Goal: Check status: Check status

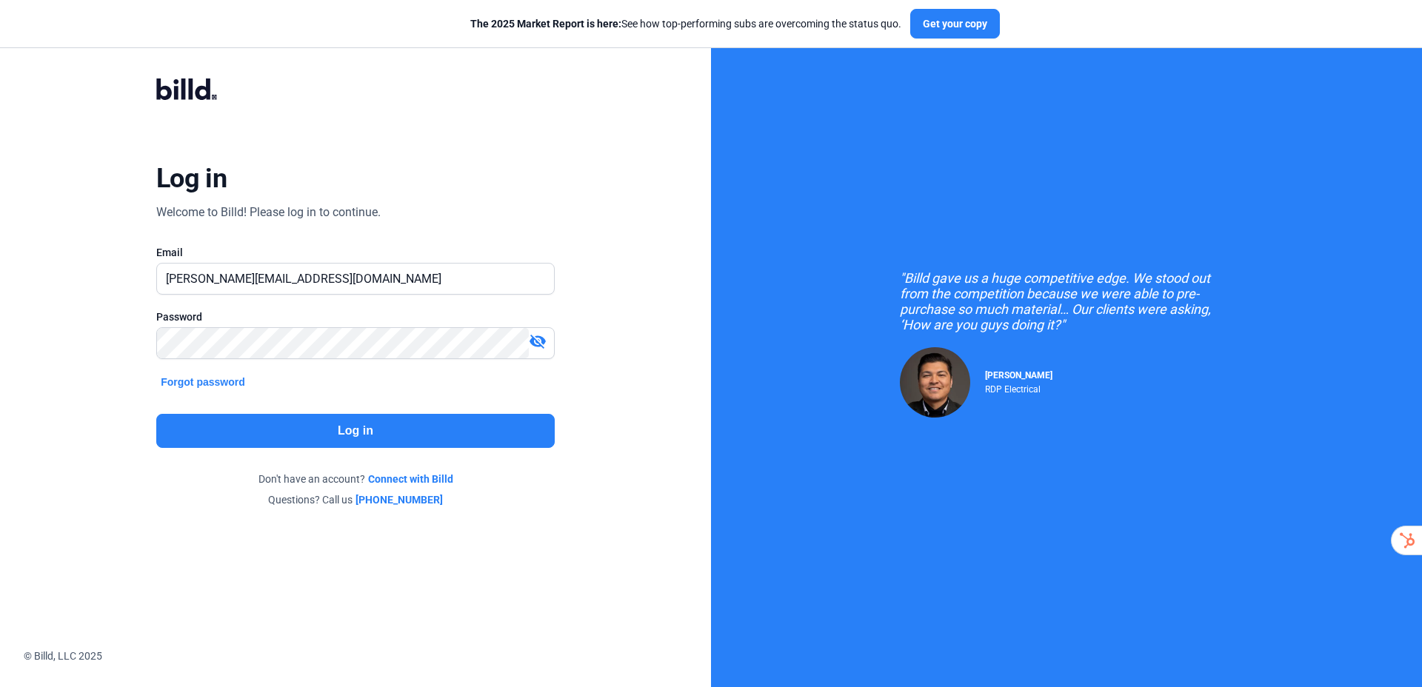
click at [324, 434] on button "Log in" at bounding box center [355, 431] width 399 height 34
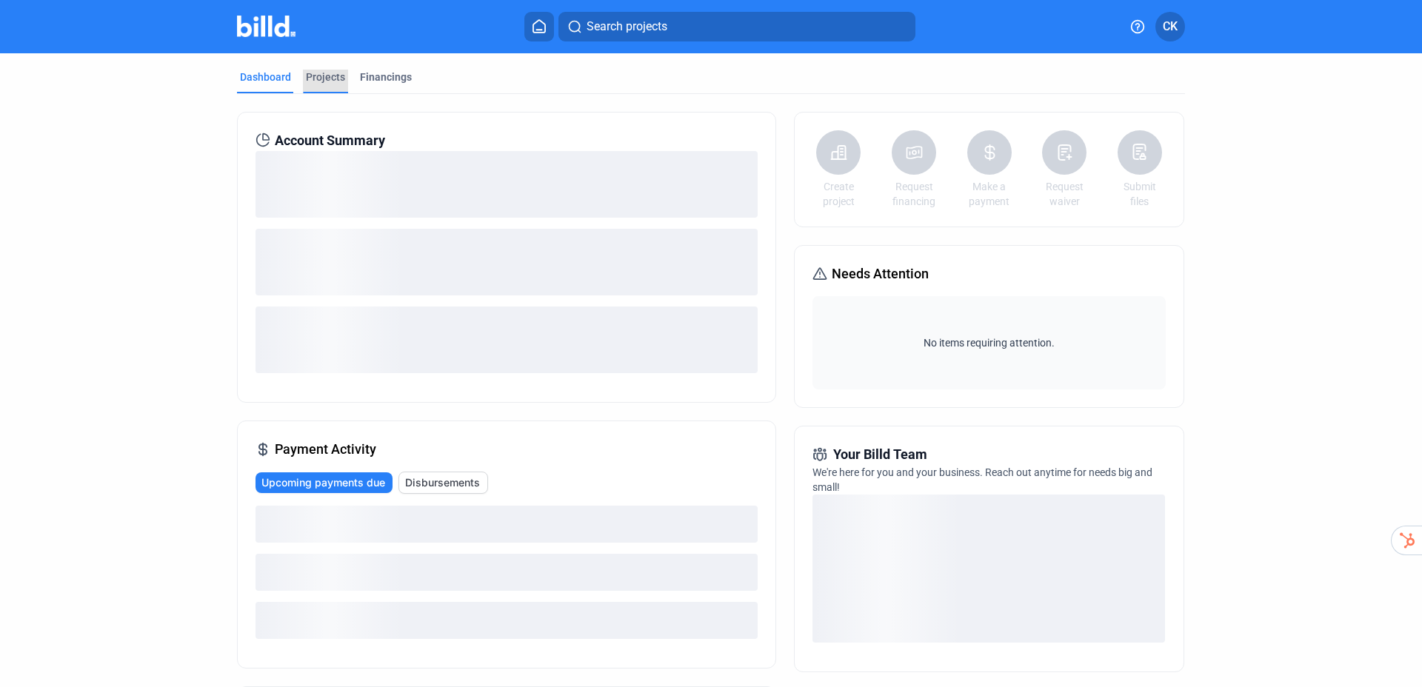
click at [310, 79] on div "Projects" at bounding box center [325, 77] width 39 height 15
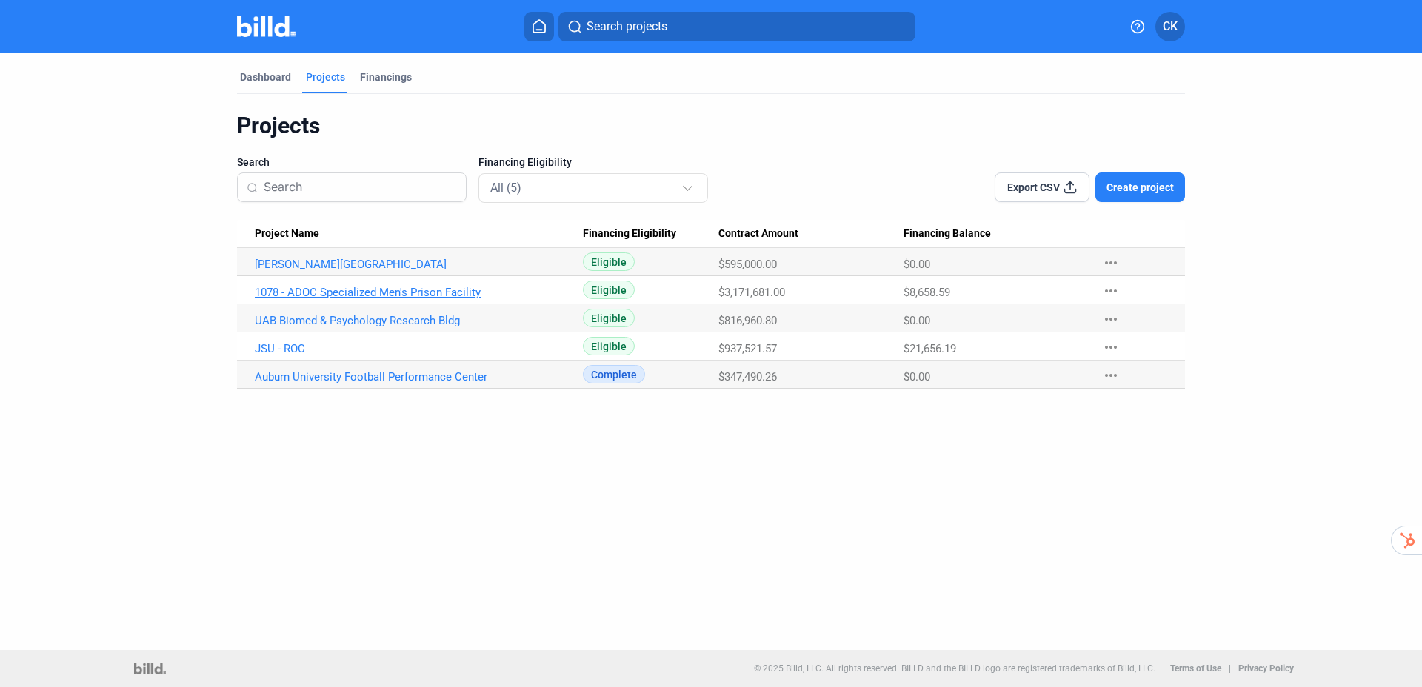
click at [304, 292] on link "1078 - ADOC Specialized Men's Prison Facility" at bounding box center [419, 292] width 328 height 13
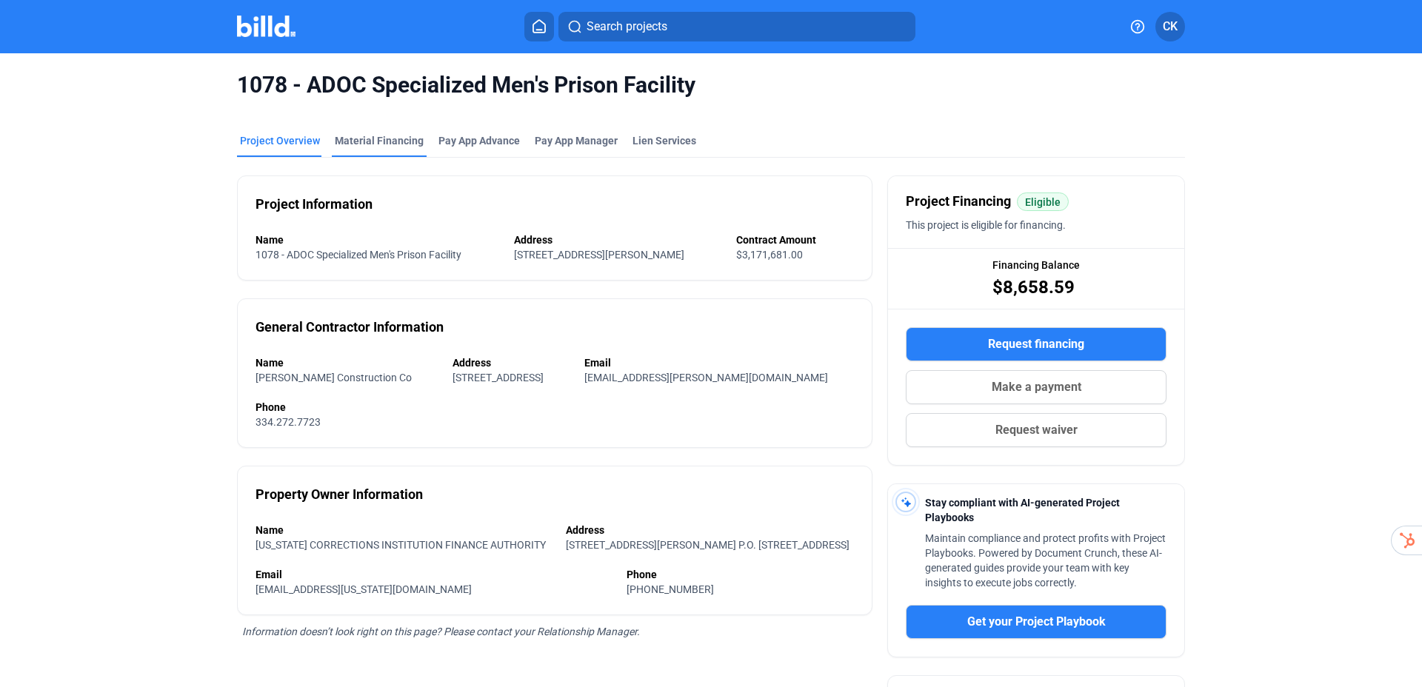
click at [395, 140] on div "Material Financing" at bounding box center [379, 140] width 89 height 15
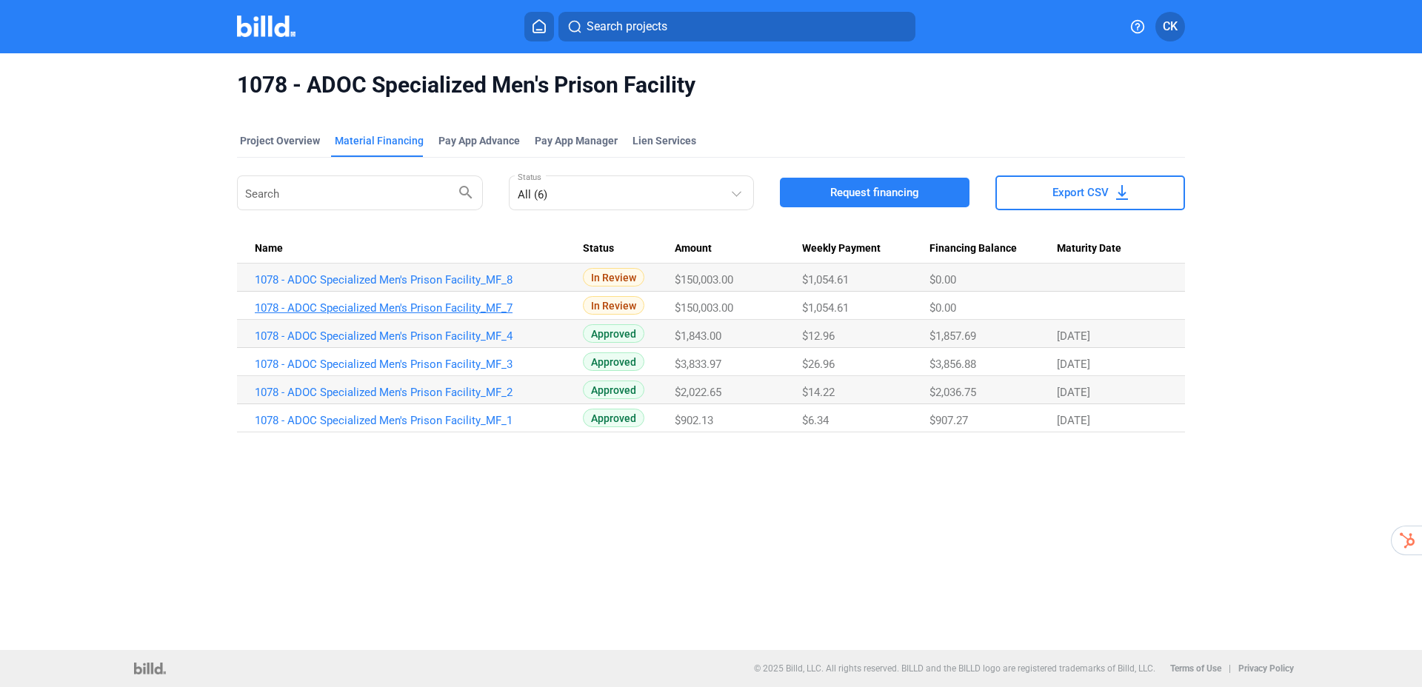
click at [463, 307] on link "1078 - ADOC Specialized Men's Prison Facility_MF_7" at bounding box center [419, 307] width 328 height 13
click at [392, 287] on td "1078 - ADOC Specialized Men's Prison Facility_MF_8" at bounding box center [410, 278] width 346 height 28
click at [399, 276] on link "1078 - ADOC Specialized Men's Prison Facility_MF_8" at bounding box center [419, 279] width 328 height 13
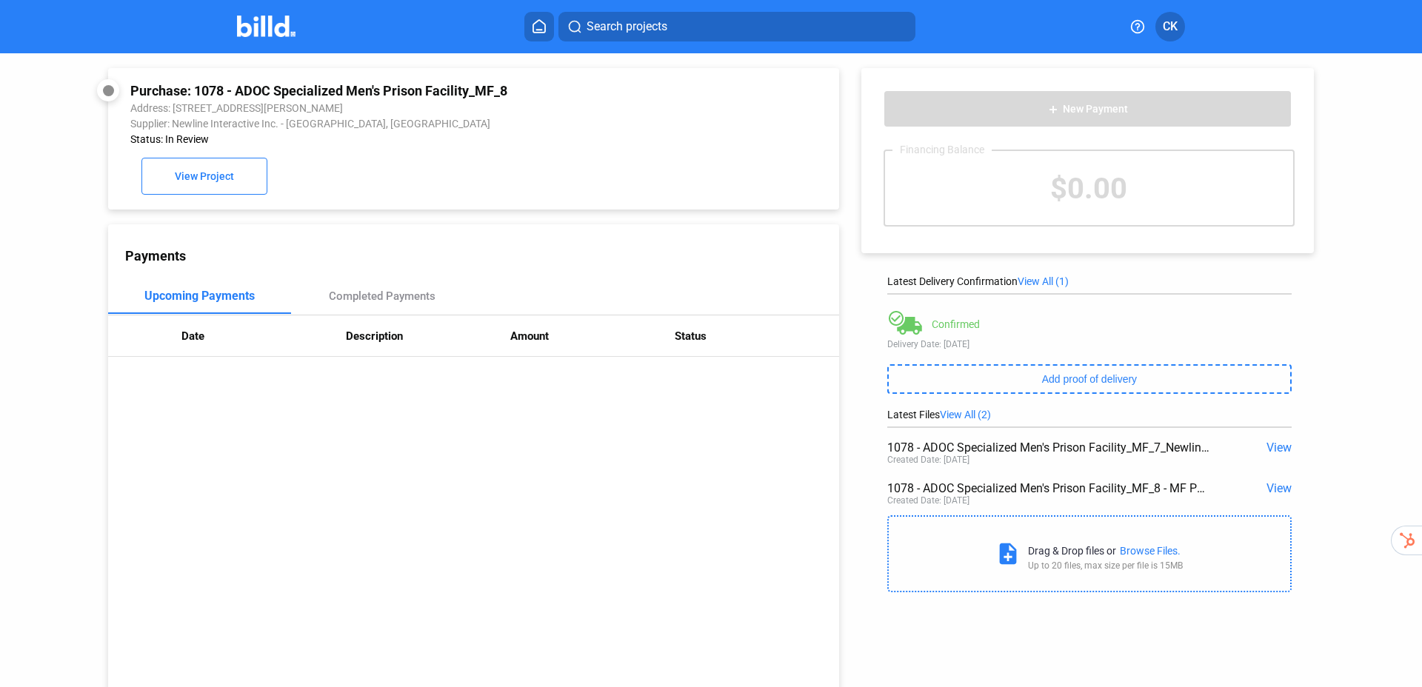
drag, startPoint x: 214, startPoint y: 170, endPoint x: 414, endPoint y: 187, distance: 200.7
click at [414, 187] on div "Purchase: 1078 - ADOC Specialized Men's Prison Facility_MF_8 Address: [STREET_A…" at bounding box center [473, 139] width 687 height 112
click at [389, 294] on div "Completed Payments" at bounding box center [382, 296] width 107 height 13
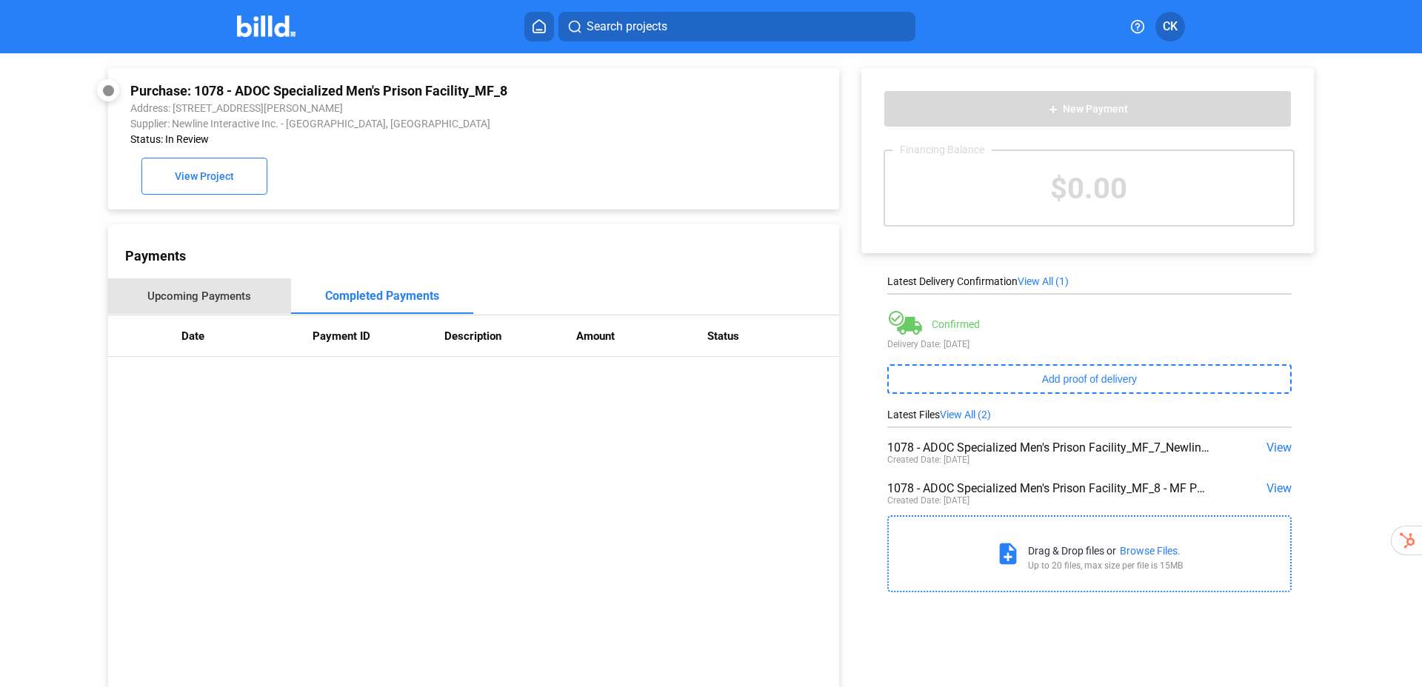
click at [232, 284] on div "Upcoming Payments" at bounding box center [199, 297] width 183 height 36
